Goal: Transaction & Acquisition: Book appointment/travel/reservation

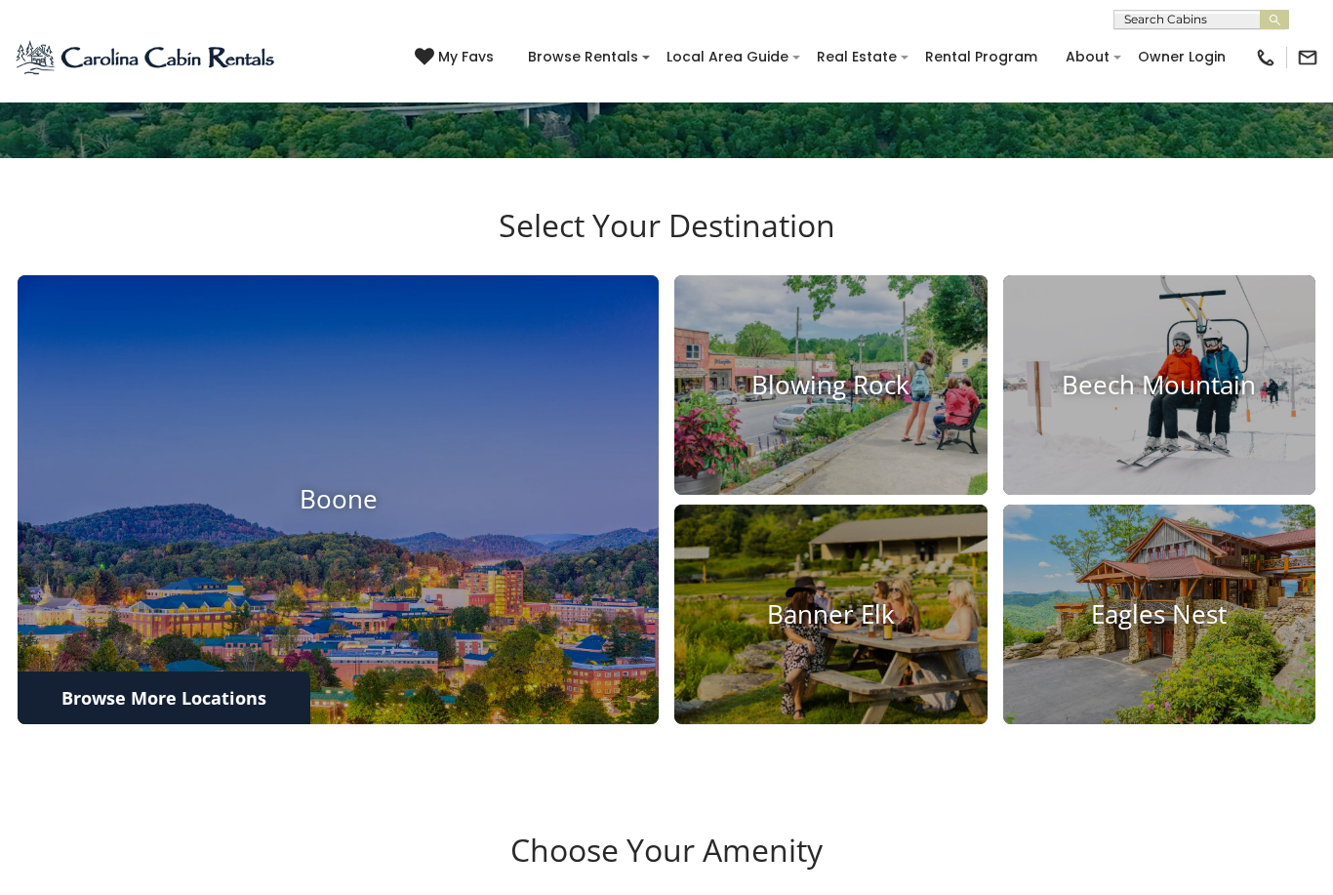
scroll to position [531, 0]
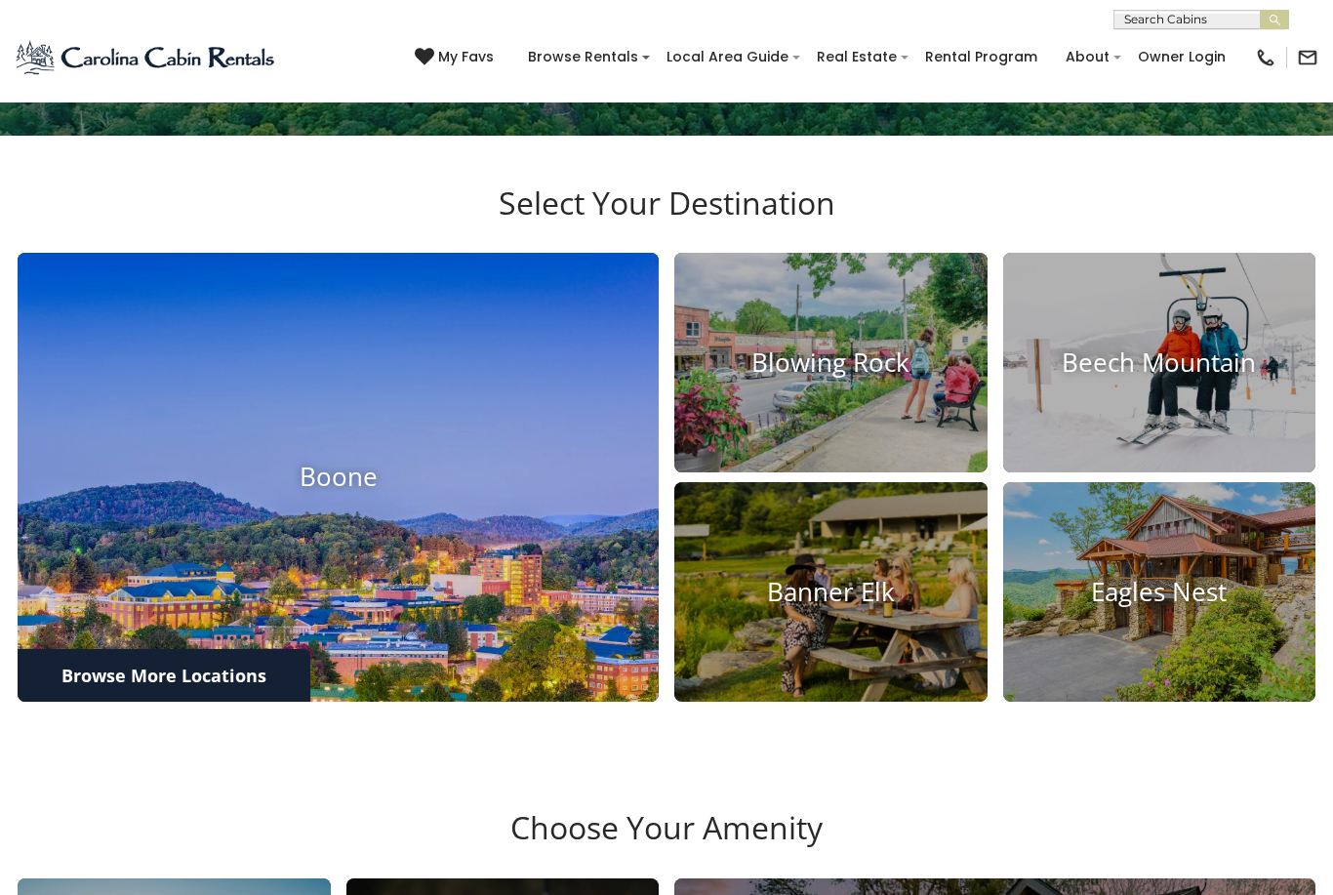
click at [508, 721] on img at bounding box center [337, 477] width 705 height 494
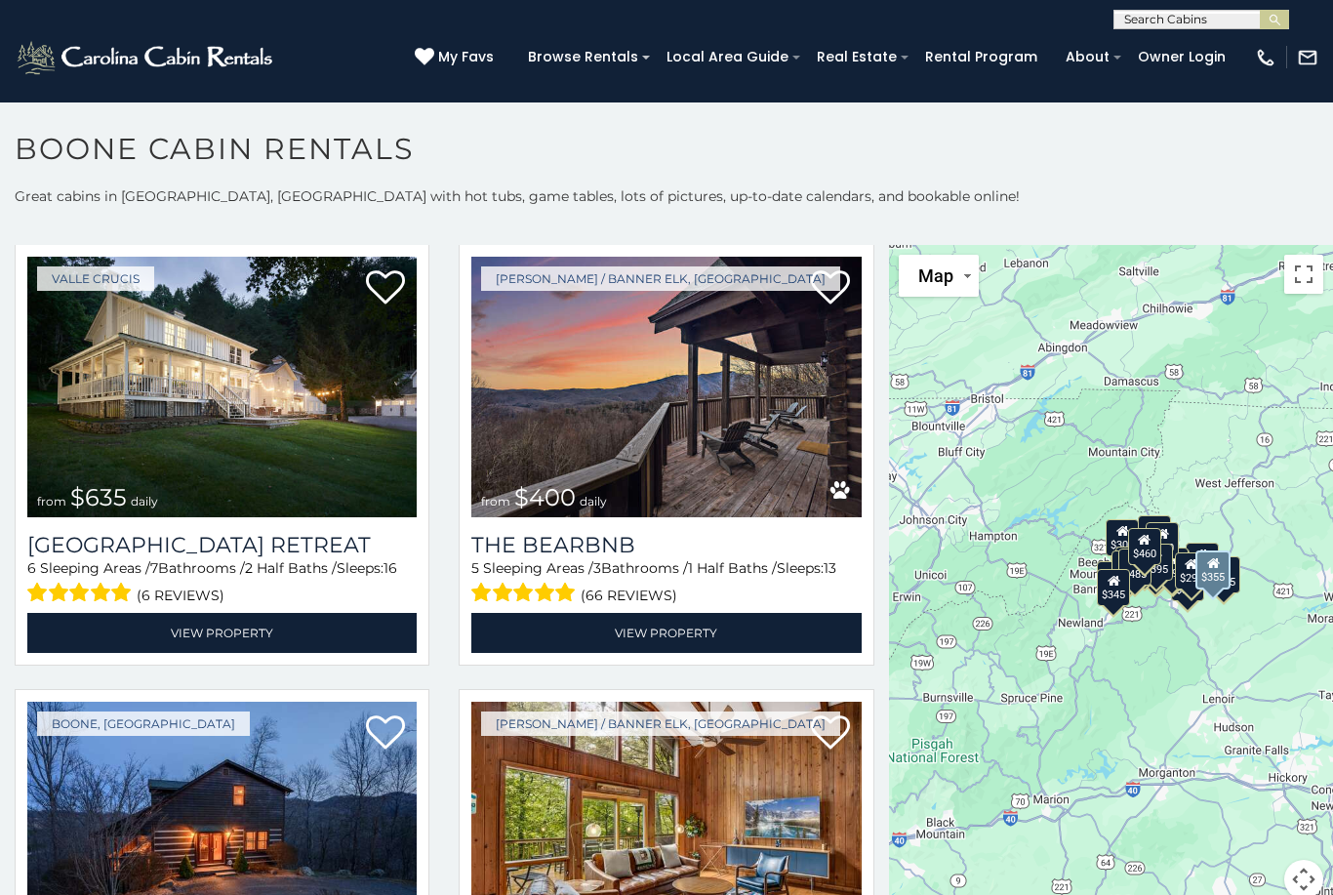
scroll to position [1829, 0]
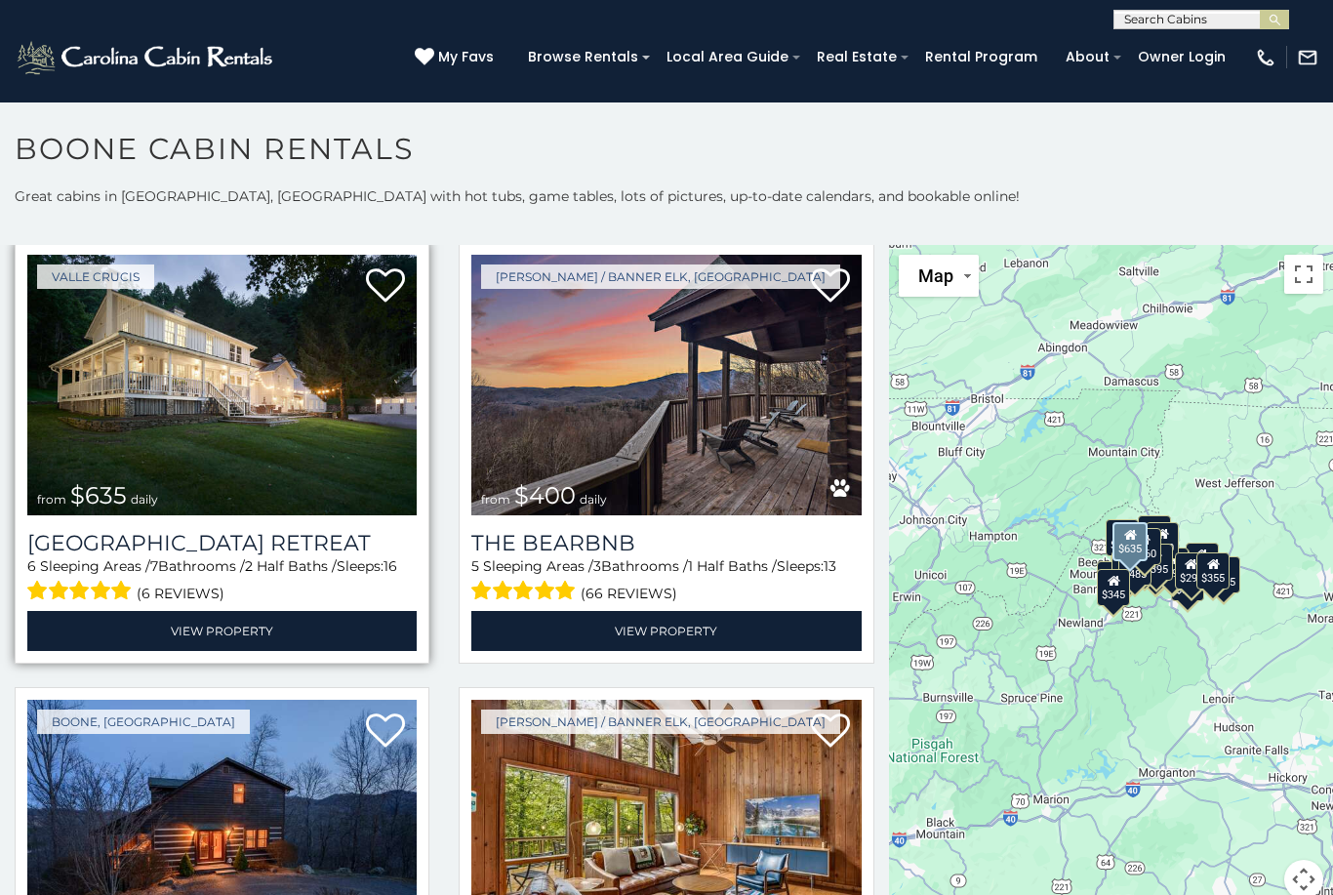
click at [182, 467] on img at bounding box center [221, 385] width 389 height 261
click at [160, 491] on span "from $635 daily" at bounding box center [97, 495] width 140 height 39
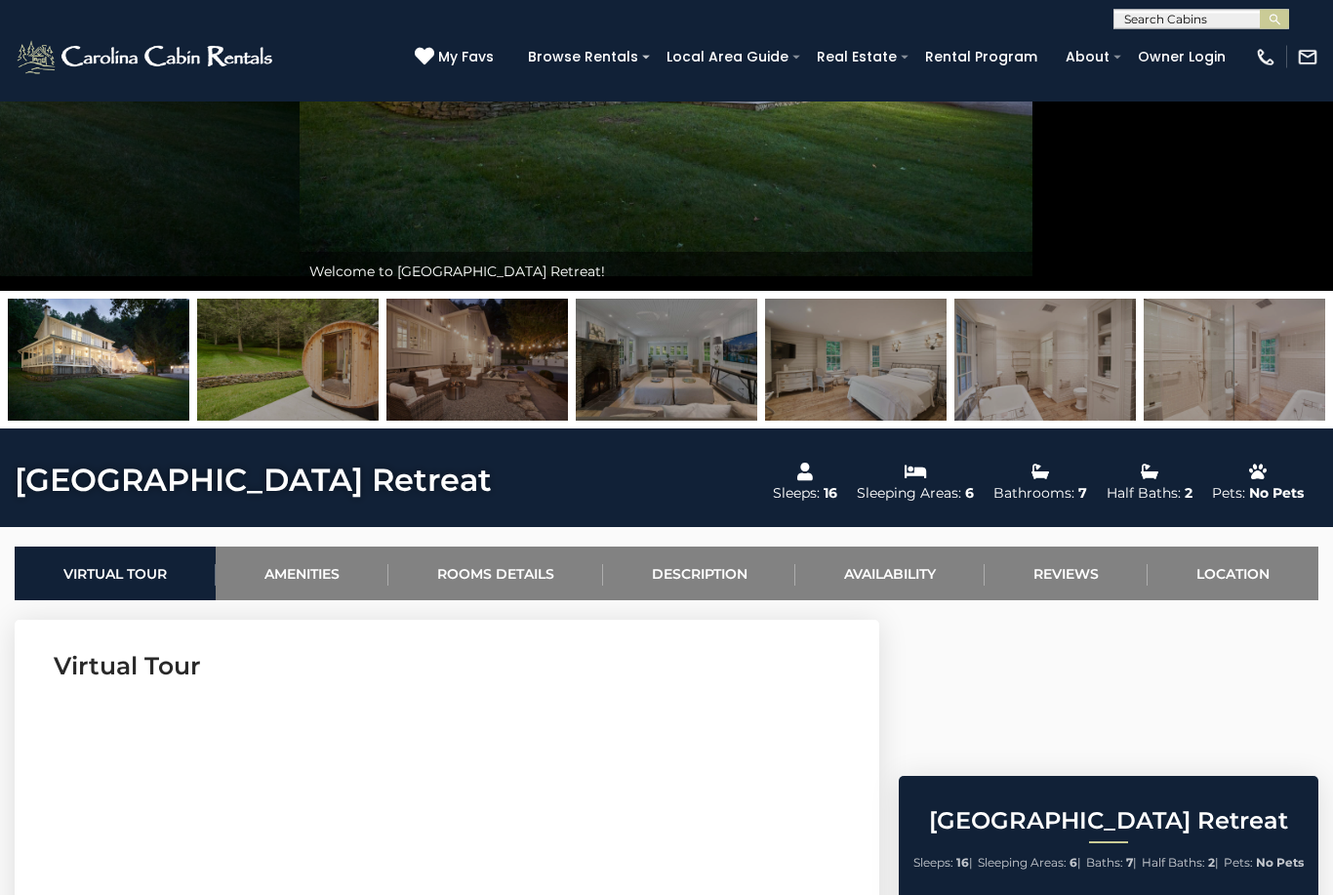
scroll to position [328, 0]
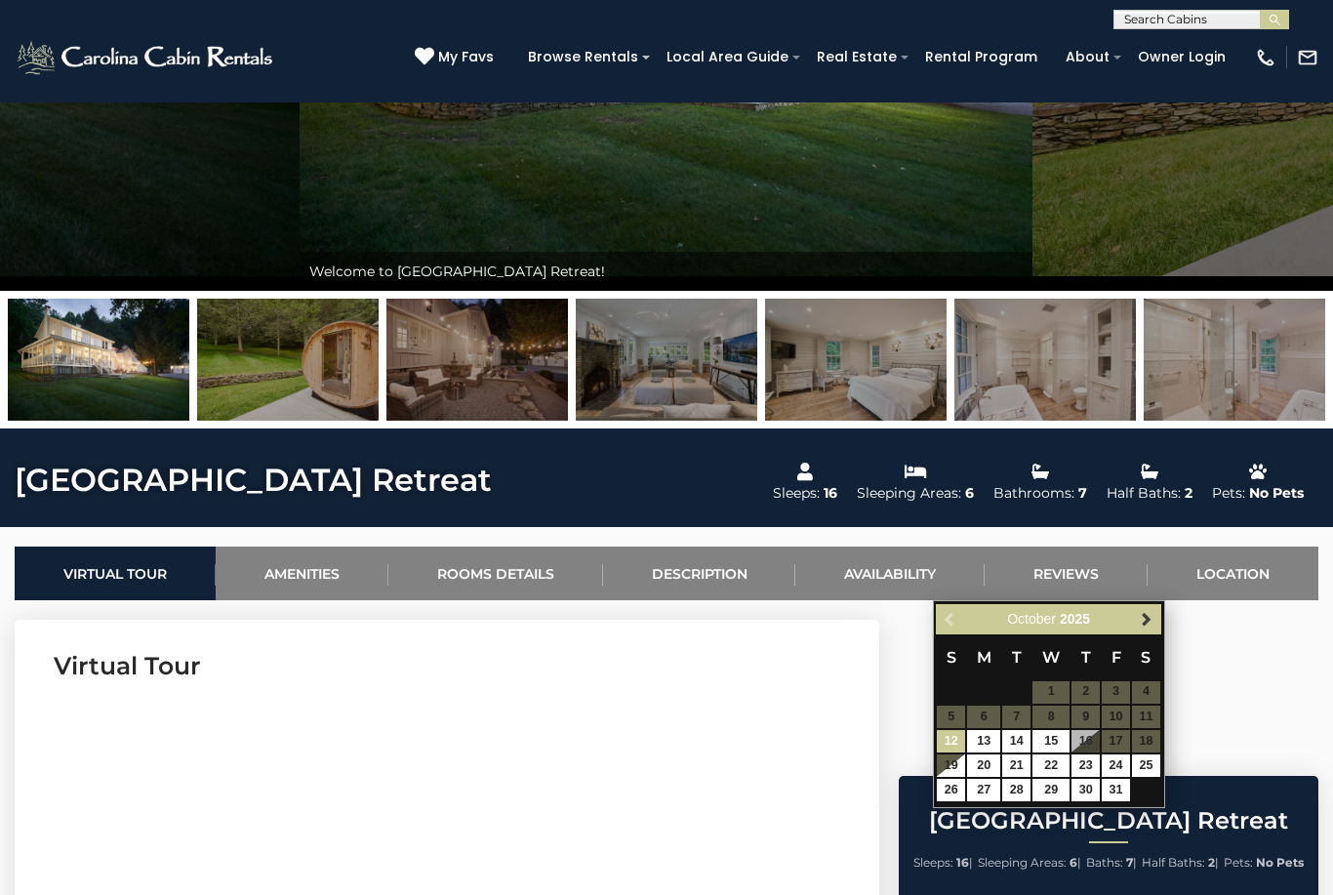
click at [1153, 624] on span "Next" at bounding box center [1146, 619] width 16 height 16
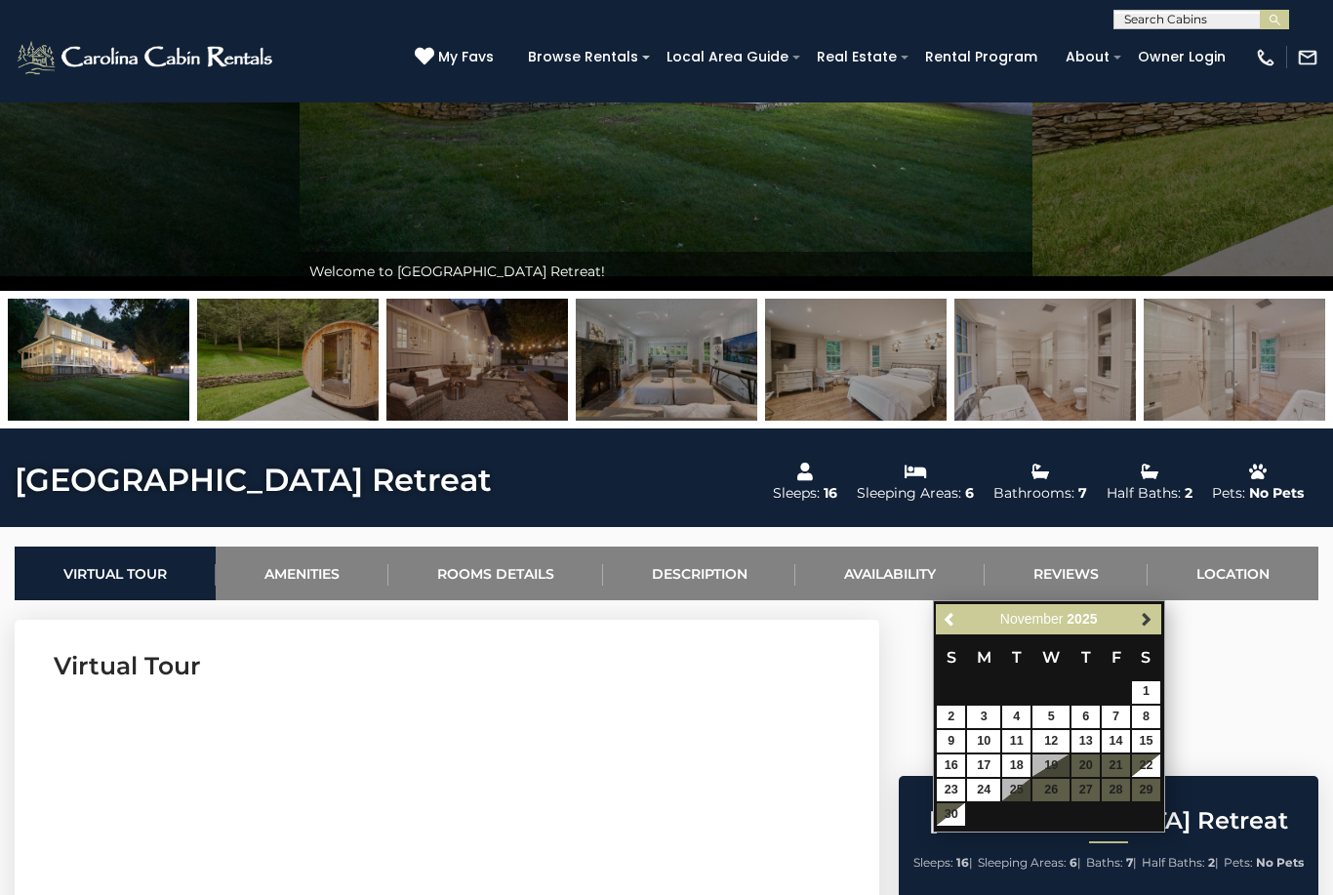
click at [1138, 622] on link "Next" at bounding box center [1147, 619] width 24 height 24
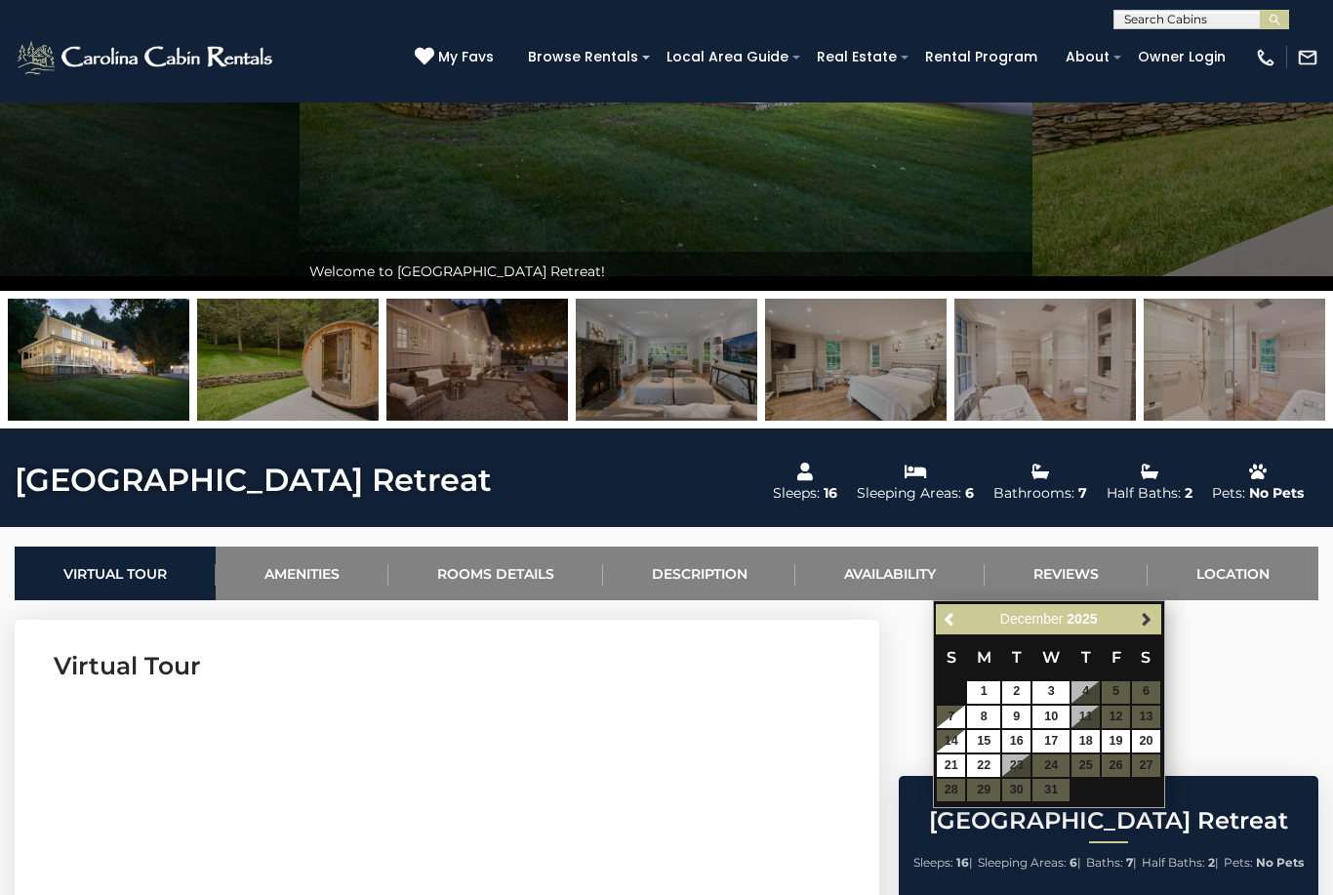
click at [1155, 620] on link "Next" at bounding box center [1147, 619] width 24 height 24
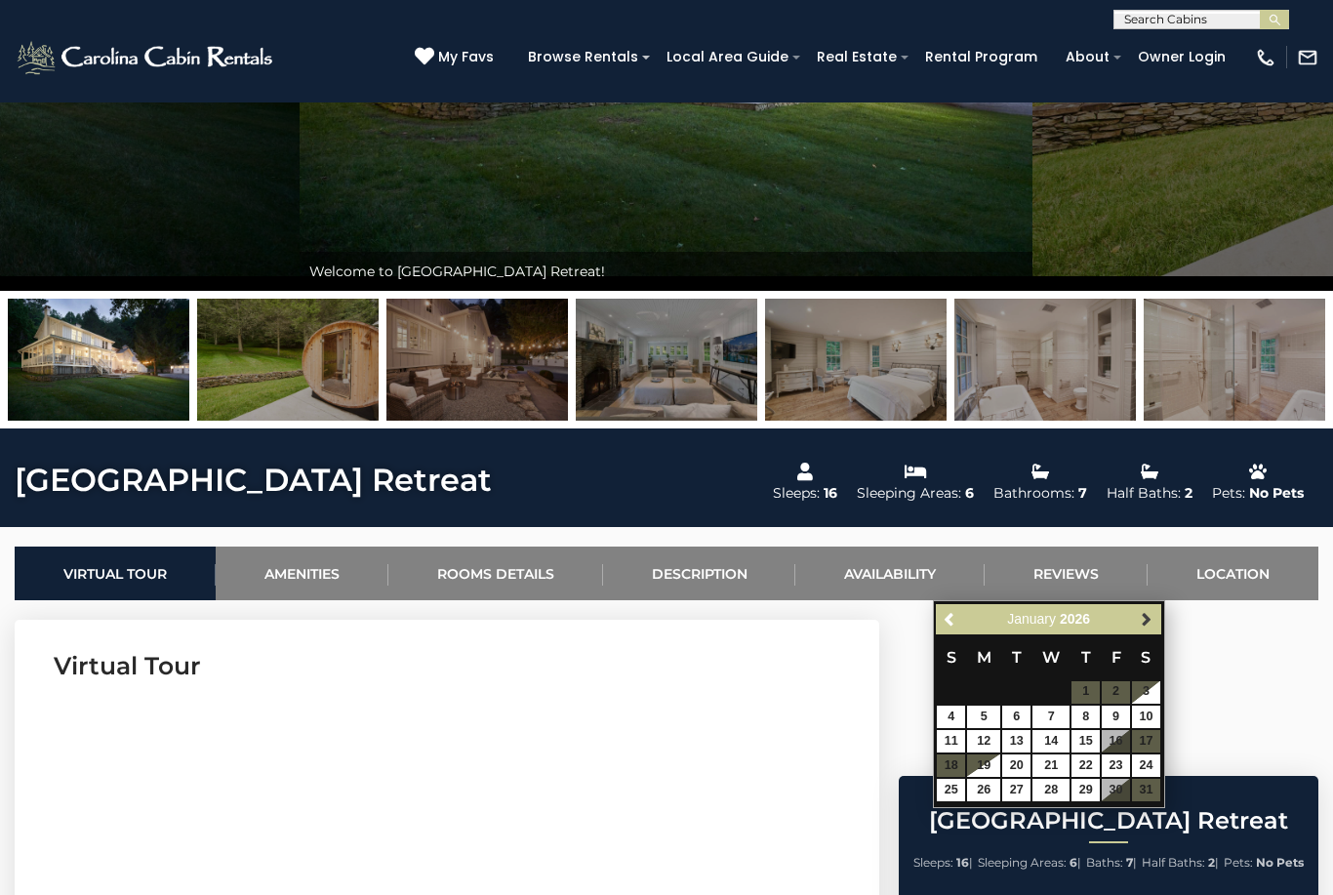
click at [1153, 620] on span "Next" at bounding box center [1146, 619] width 16 height 16
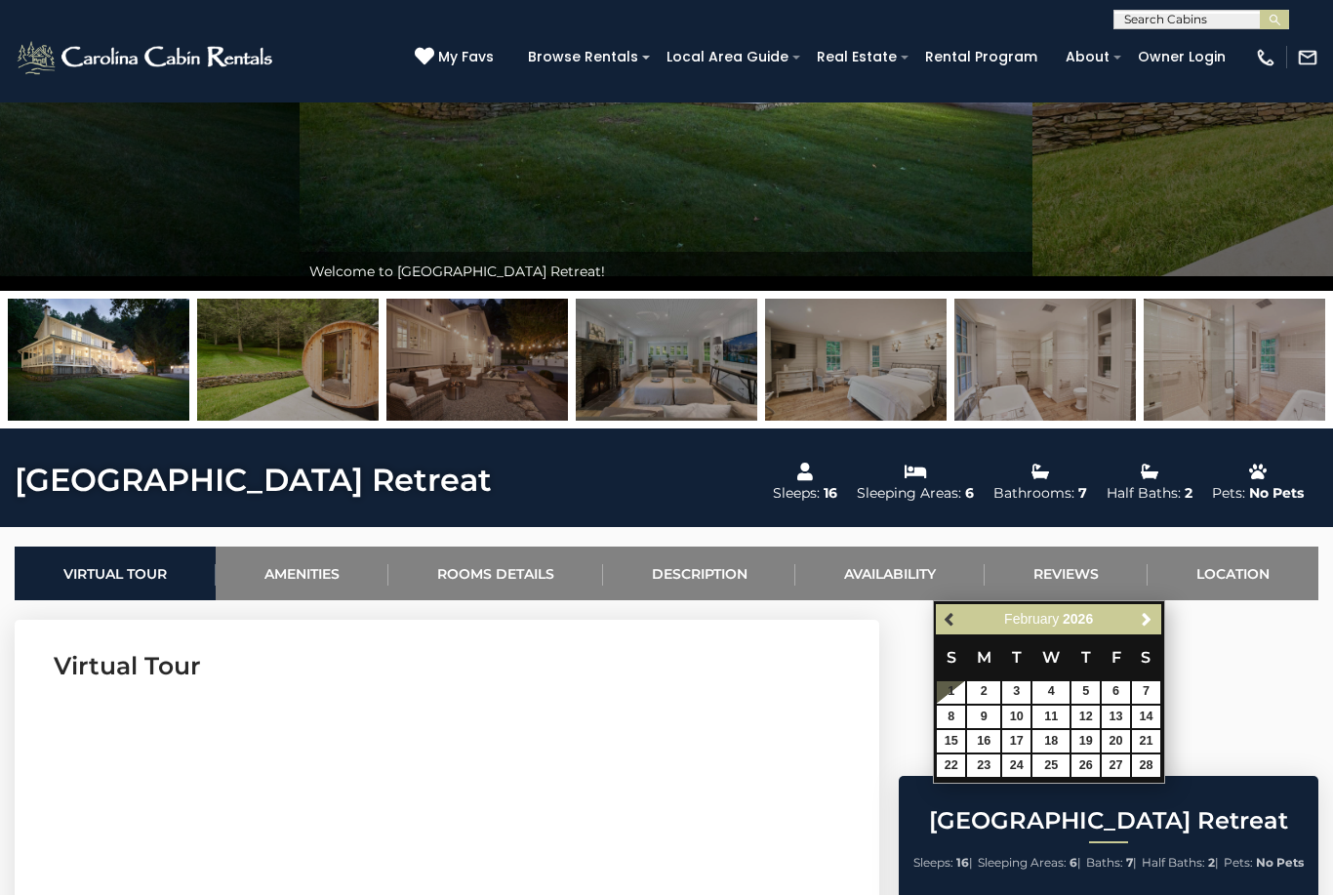
click at [957, 623] on span "Previous" at bounding box center [950, 619] width 16 height 16
